Goal: Task Accomplishment & Management: Complete application form

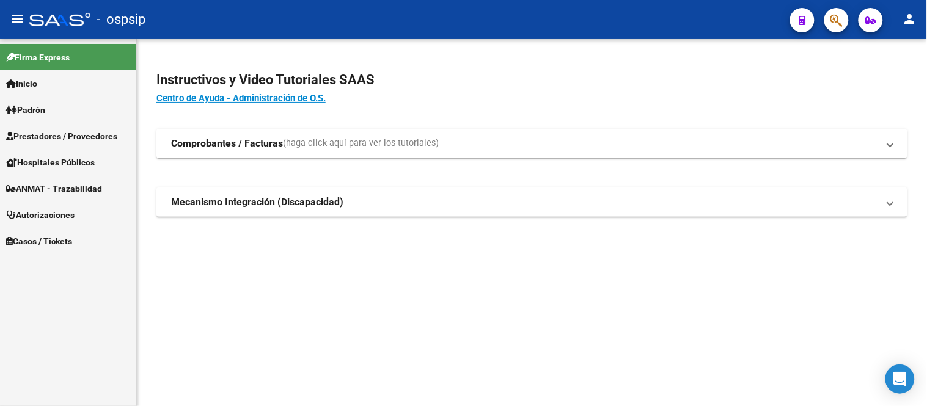
click at [59, 214] on span "Autorizaciones" at bounding box center [40, 214] width 68 height 13
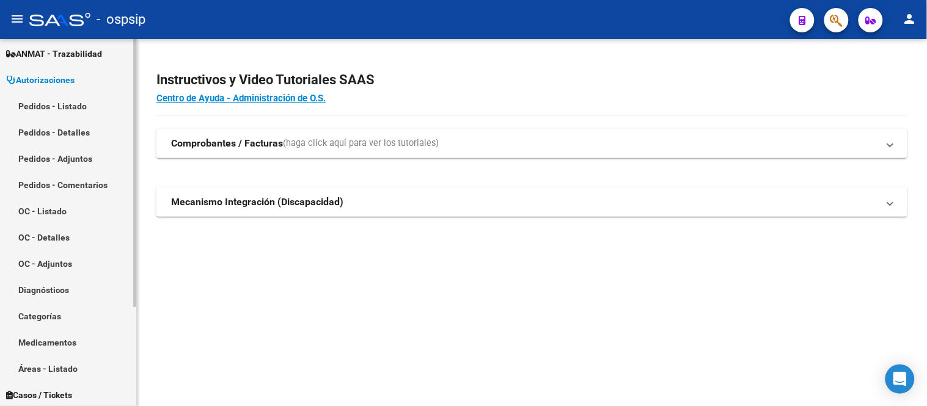
scroll to position [136, 0]
click at [76, 344] on link "Medicamentos" at bounding box center [68, 342] width 136 height 26
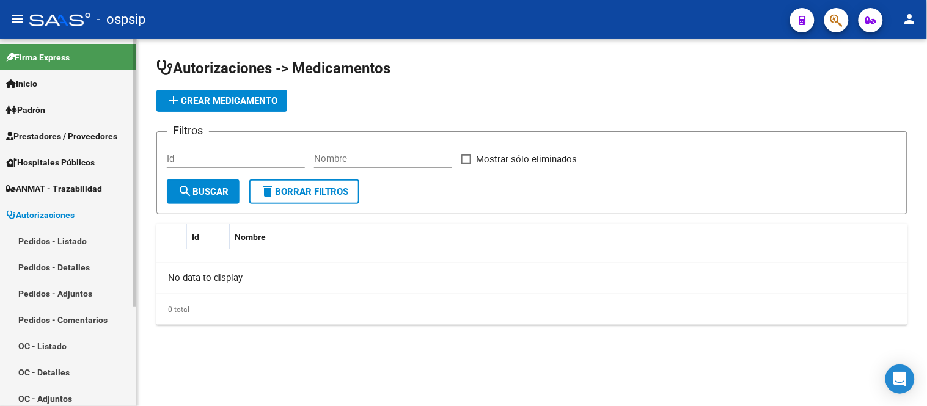
click at [66, 217] on span "Autorizaciones" at bounding box center [40, 214] width 68 height 13
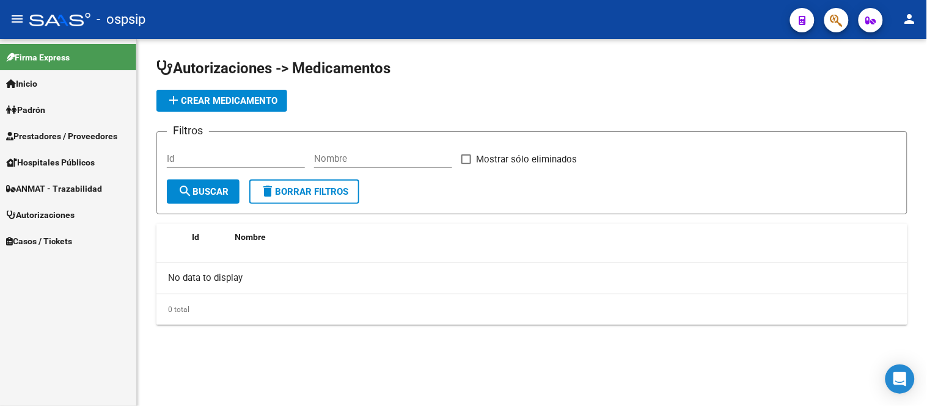
click at [66, 217] on span "Autorizaciones" at bounding box center [40, 214] width 68 height 13
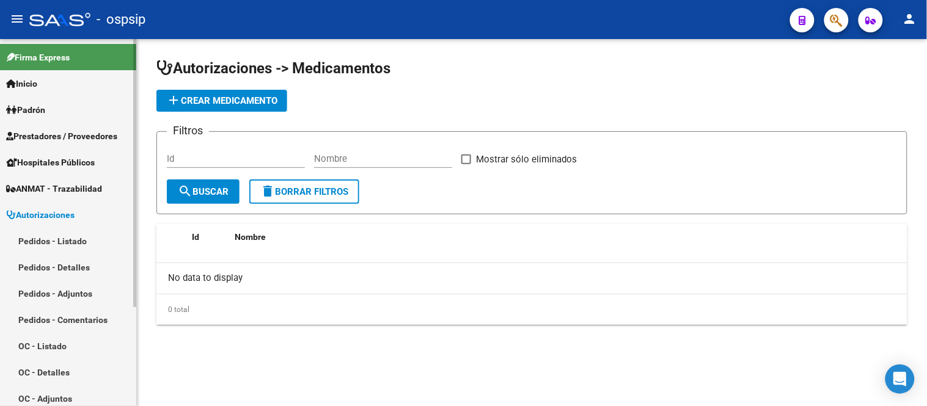
click at [62, 242] on link "Pedidos - Listado" at bounding box center [68, 241] width 136 height 26
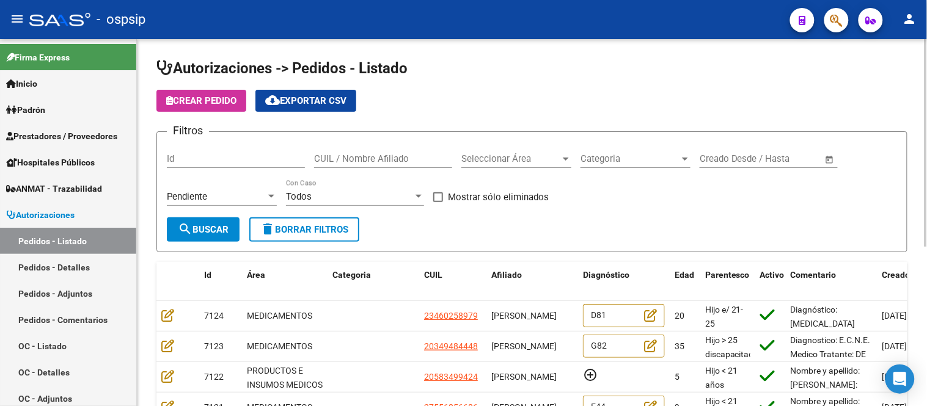
click at [639, 153] on span "Categoria" at bounding box center [629, 158] width 99 height 11
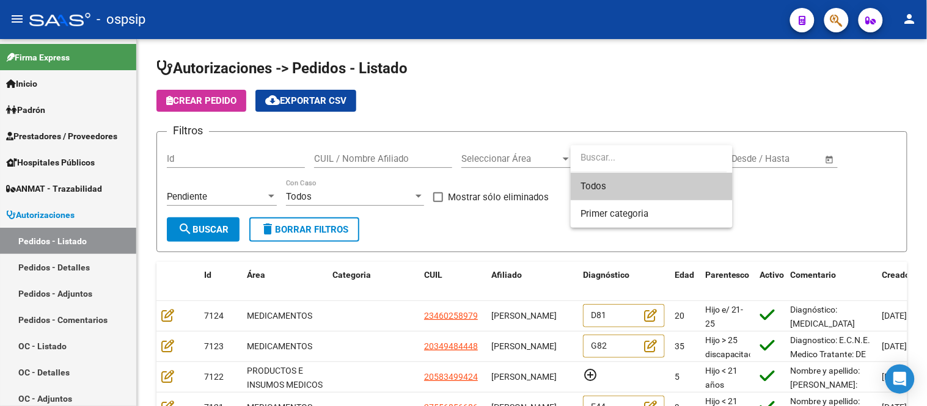
click at [508, 169] on div at bounding box center [463, 203] width 927 height 406
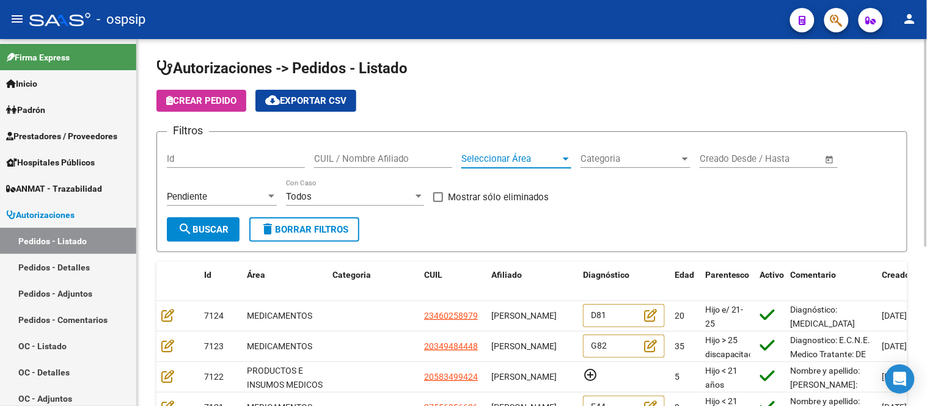
click at [503, 156] on span "Seleccionar Área" at bounding box center [510, 158] width 99 height 11
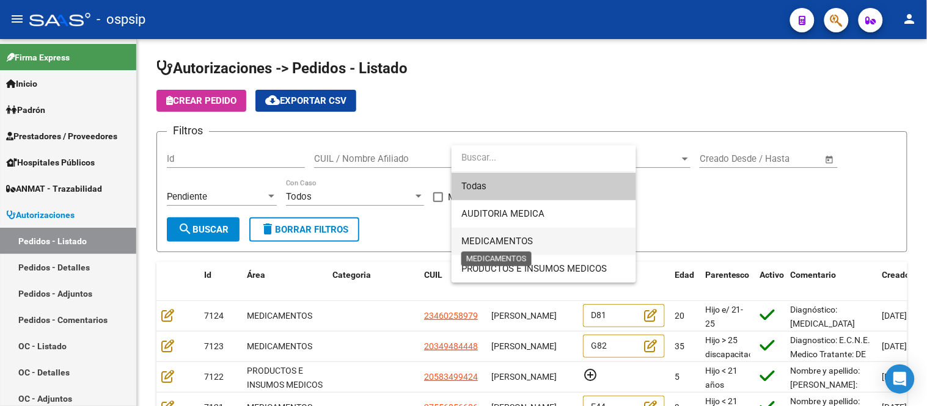
click at [501, 239] on span "MEDICAMENTOS" at bounding box center [496, 241] width 71 height 11
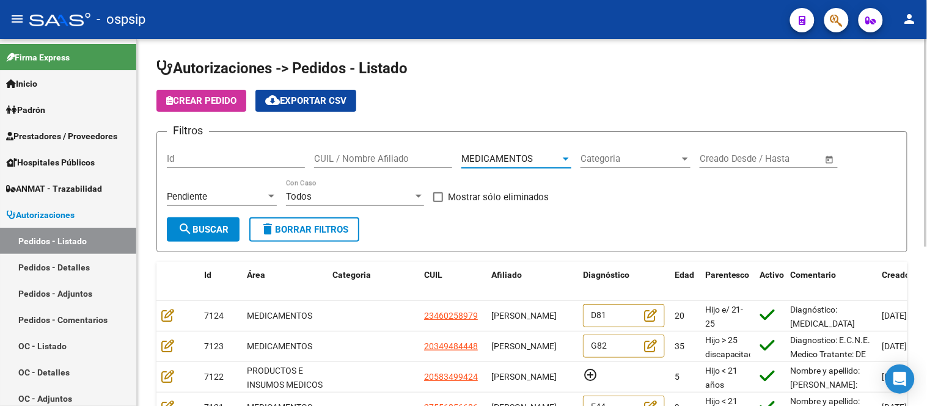
click at [208, 229] on span "search Buscar" at bounding box center [203, 229] width 51 height 11
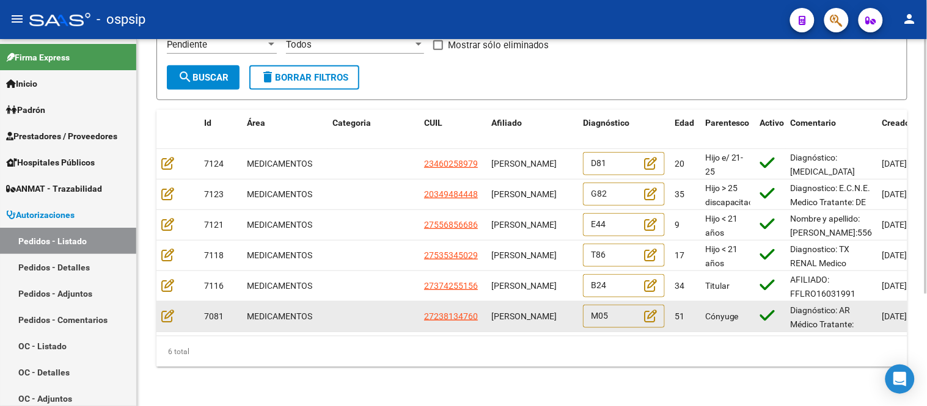
drag, startPoint x: 526, startPoint y: 312, endPoint x: 492, endPoint y: 300, distance: 35.5
click at [492, 310] on div "[PERSON_NAME]" at bounding box center [532, 317] width 82 height 14
copy span "[PERSON_NAME]"
click at [168, 309] on icon at bounding box center [167, 315] width 13 height 13
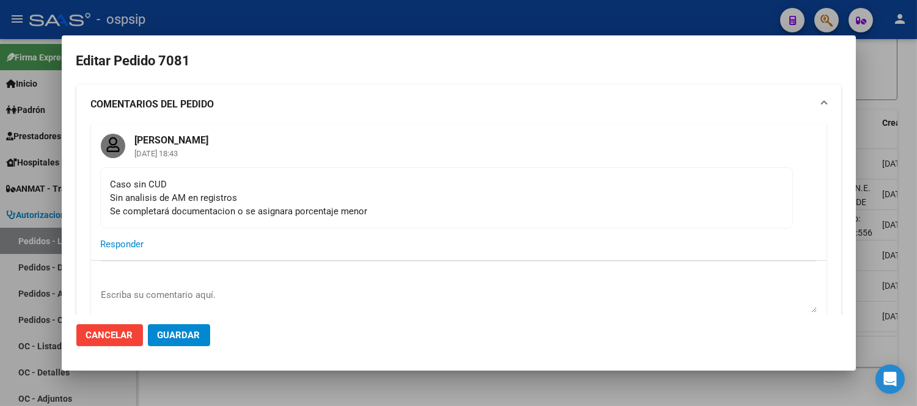
type input "[GEOGRAPHIC_DATA], [PERSON_NAME], EL TORDO 2365"
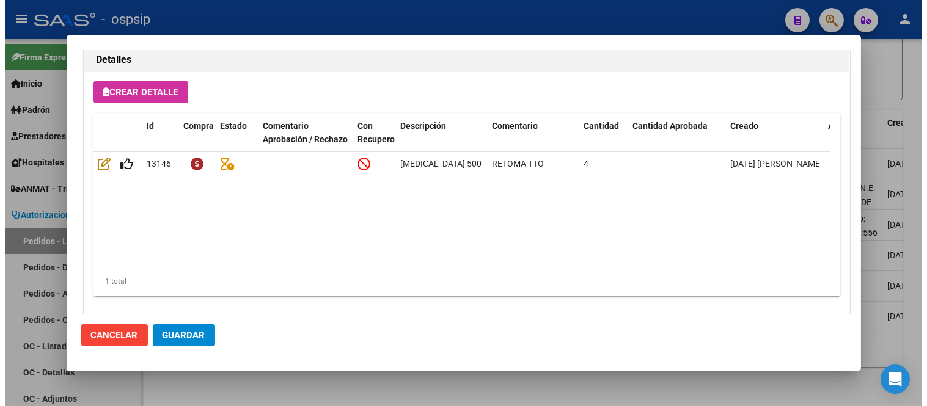
scroll to position [1177, 0]
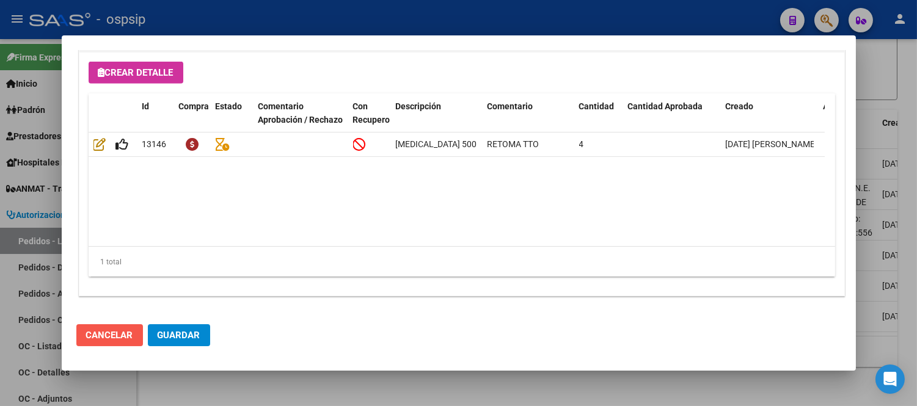
click at [120, 330] on span "Cancelar" at bounding box center [109, 335] width 47 height 11
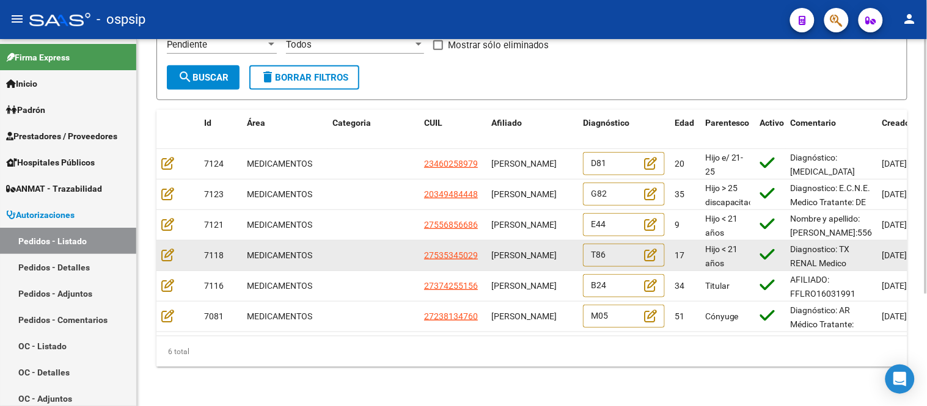
drag, startPoint x: 495, startPoint y: 237, endPoint x: 515, endPoint y: 244, distance: 21.4
click at [515, 250] on span "[PERSON_NAME]" at bounding box center [523, 255] width 65 height 10
drag, startPoint x: 530, startPoint y: 255, endPoint x: 489, endPoint y: 239, distance: 43.3
click at [489, 241] on datatable-body-cell "[PERSON_NAME]" at bounding box center [532, 256] width 92 height 30
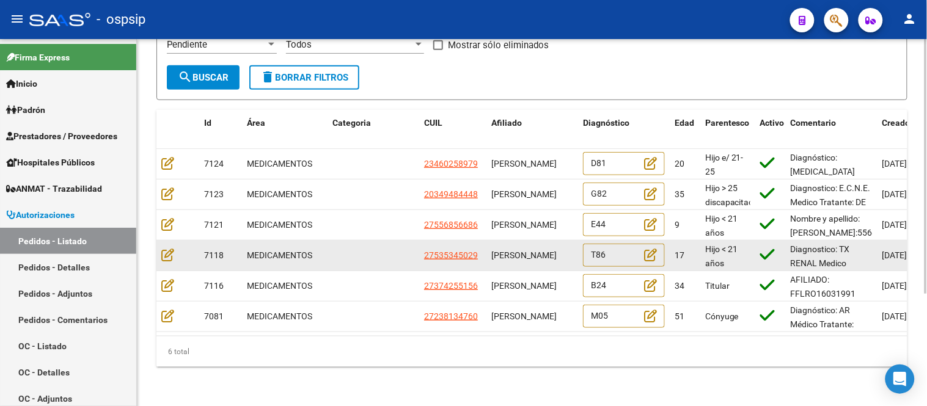
copy span "[PERSON_NAME]"
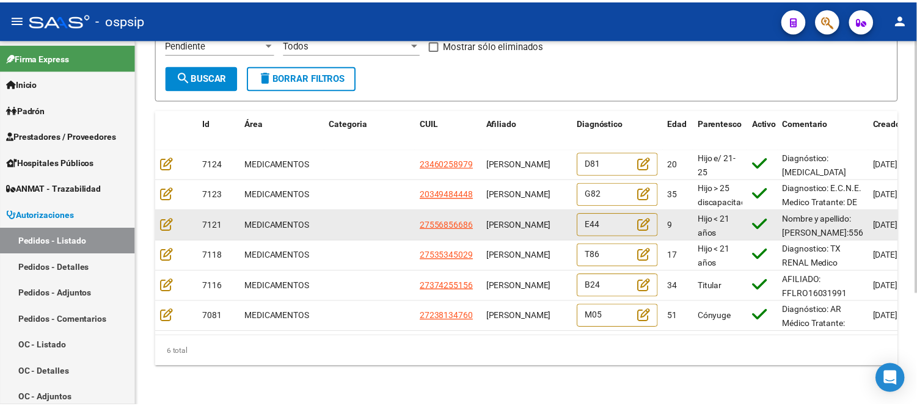
scroll to position [1, 0]
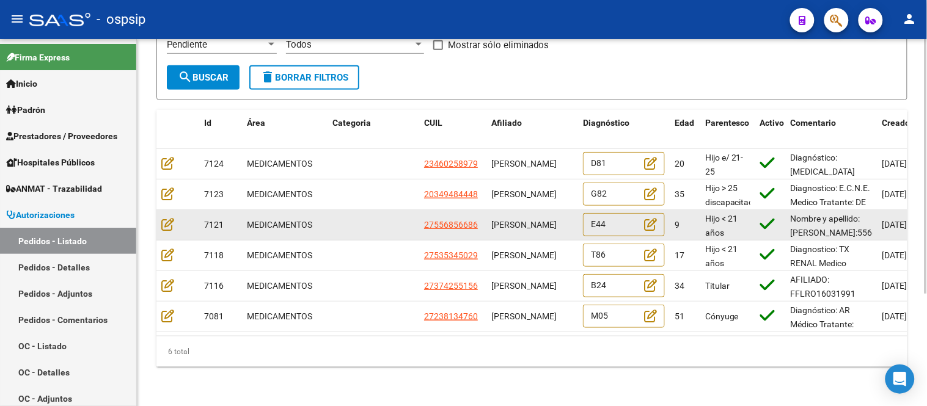
drag, startPoint x: 492, startPoint y: 205, endPoint x: 565, endPoint y: 224, distance: 75.3
click at [565, 224] on div "[PERSON_NAME]" at bounding box center [532, 225] width 82 height 14
copy span "[PERSON_NAME]"
click at [172, 217] on icon at bounding box center [167, 223] width 13 height 13
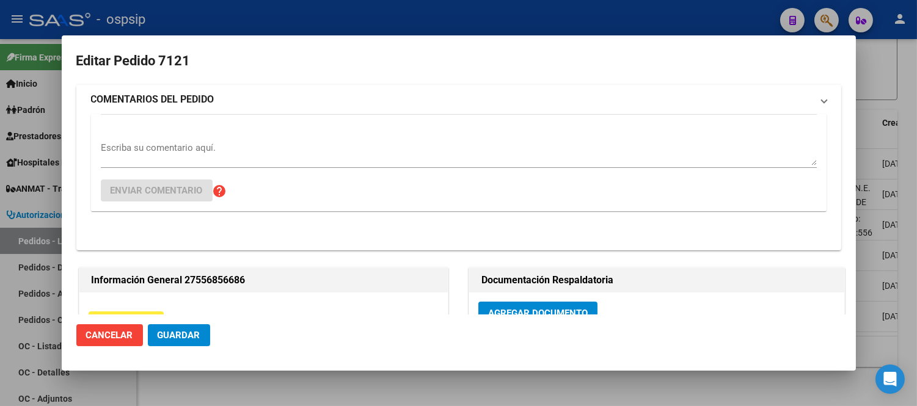
type input "Capital Federal, CABA, BLANES 60"
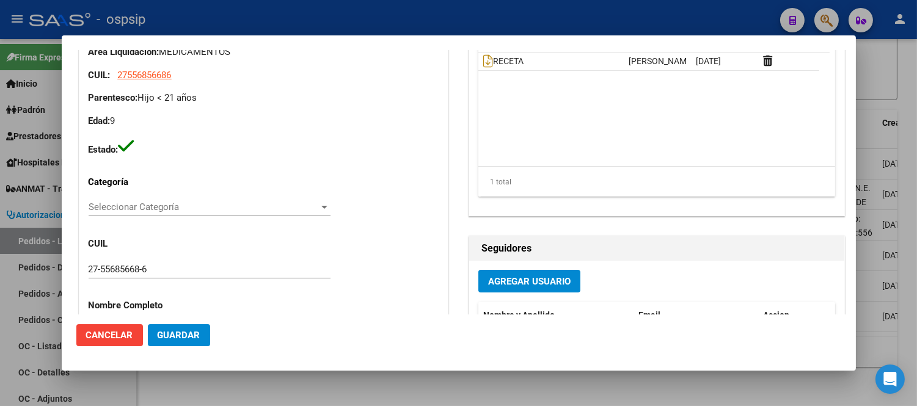
scroll to position [136, 0]
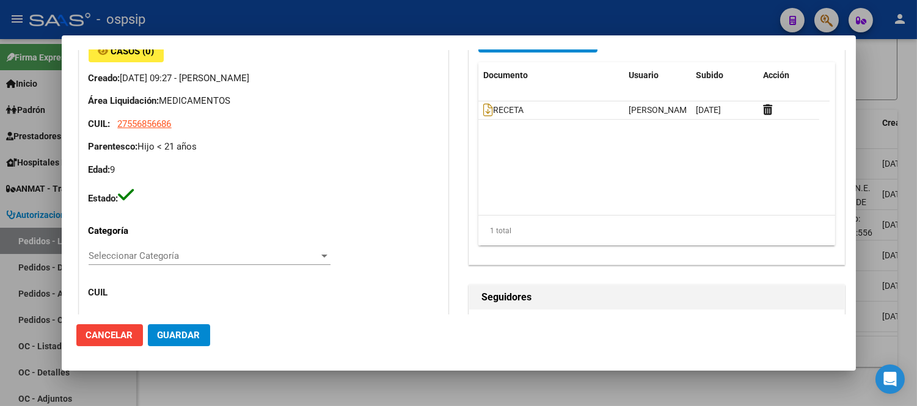
click at [124, 330] on span "Cancelar" at bounding box center [109, 335] width 47 height 11
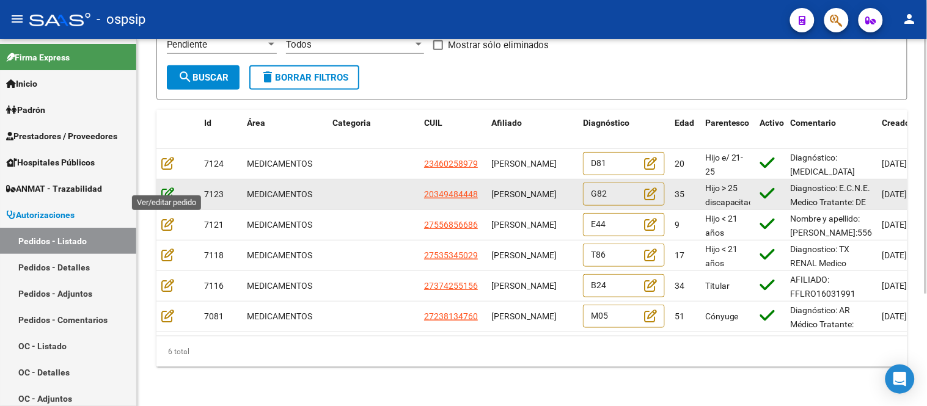
click at [166, 187] on icon at bounding box center [167, 193] width 13 height 13
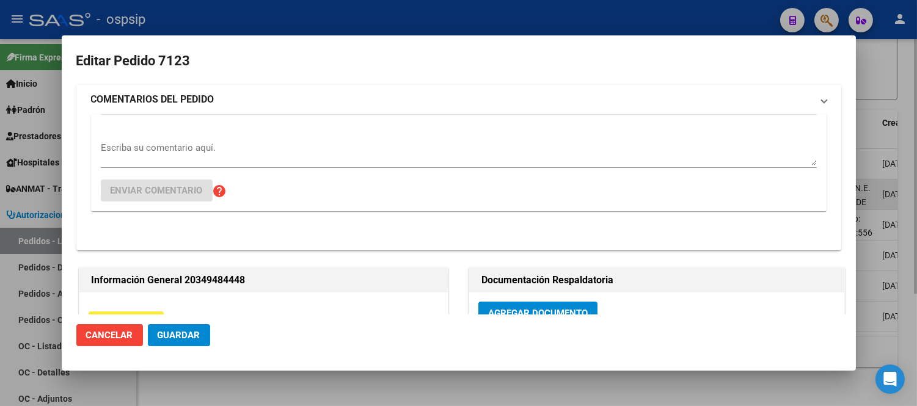
type input "[GEOGRAPHIC_DATA], LIBERTAD, CHASCOMUS 1377"
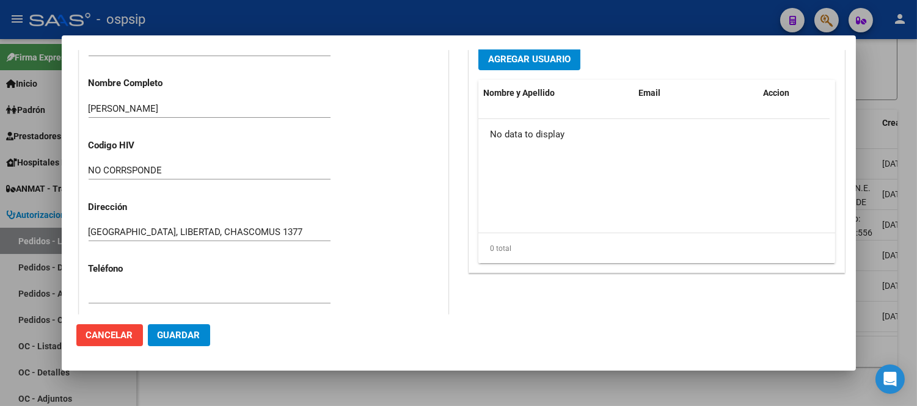
scroll to position [0, 0]
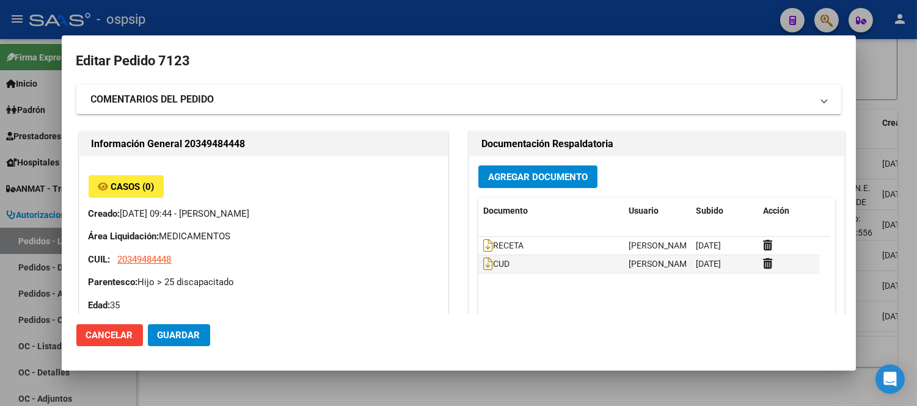
click at [114, 326] on button "Cancelar" at bounding box center [109, 335] width 67 height 22
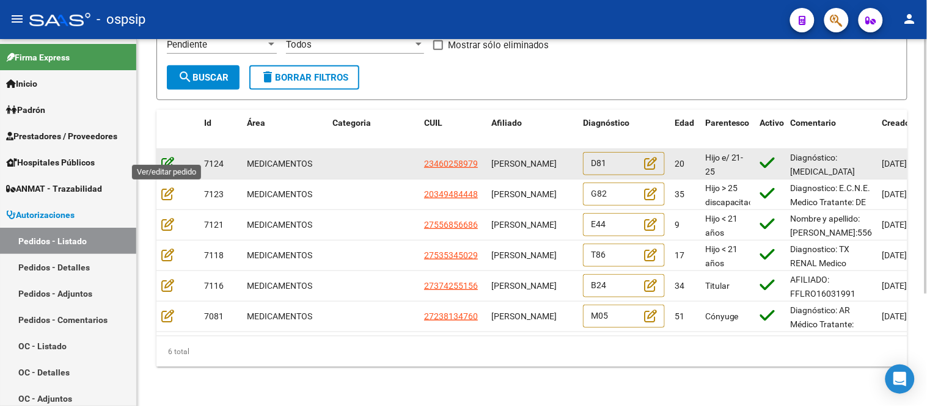
click at [166, 156] on icon at bounding box center [167, 162] width 13 height 13
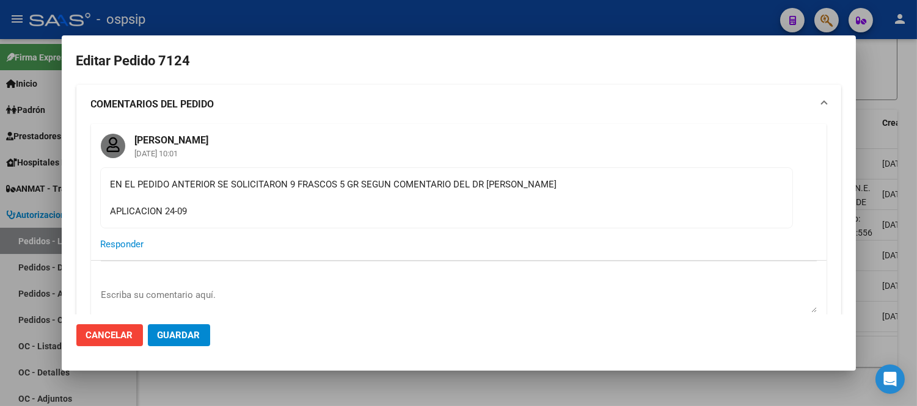
type input "Capital Federal, [STREET_ADDRESS]"
click at [118, 338] on span "Cancelar" at bounding box center [109, 335] width 47 height 11
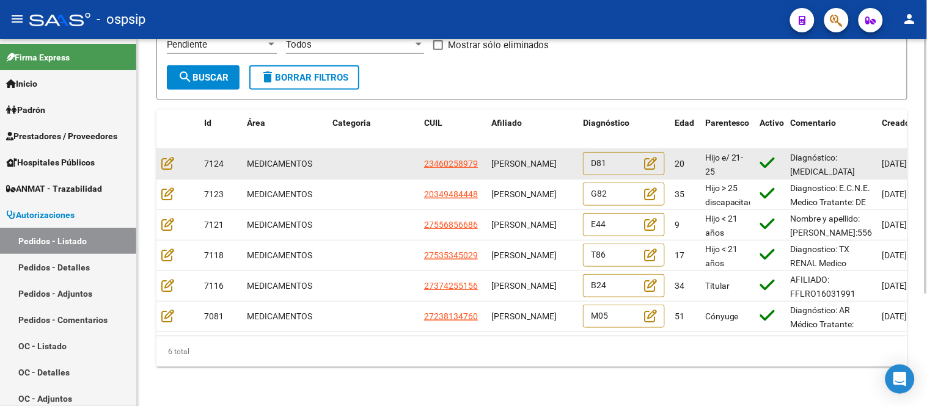
scroll to position [1, 0]
drag, startPoint x: 491, startPoint y: 142, endPoint x: 541, endPoint y: 159, distance: 52.5
click at [541, 159] on div "[PERSON_NAME]" at bounding box center [532, 164] width 82 height 14
copy span "[PERSON_NAME]"
